Goal: Navigation & Orientation: Find specific page/section

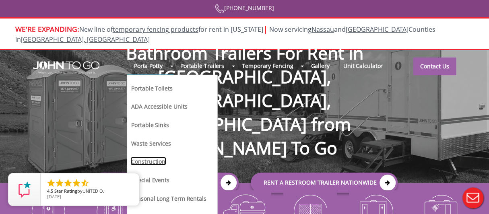
click at [152, 157] on link "Construction" at bounding box center [149, 161] width 36 height 8
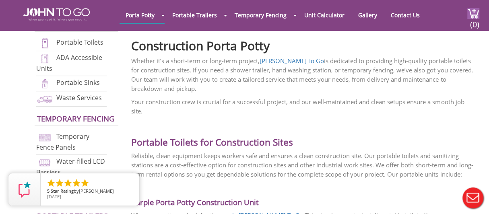
scroll to position [242, 0]
click at [73, 43] on link "Portable Toilets" at bounding box center [79, 41] width 47 height 9
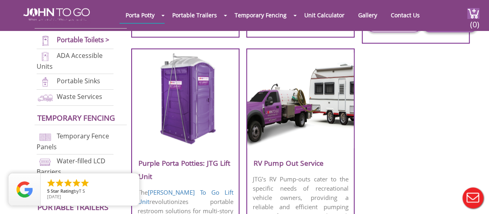
scroll to position [845, 0]
